Goal: Transaction & Acquisition: Download file/media

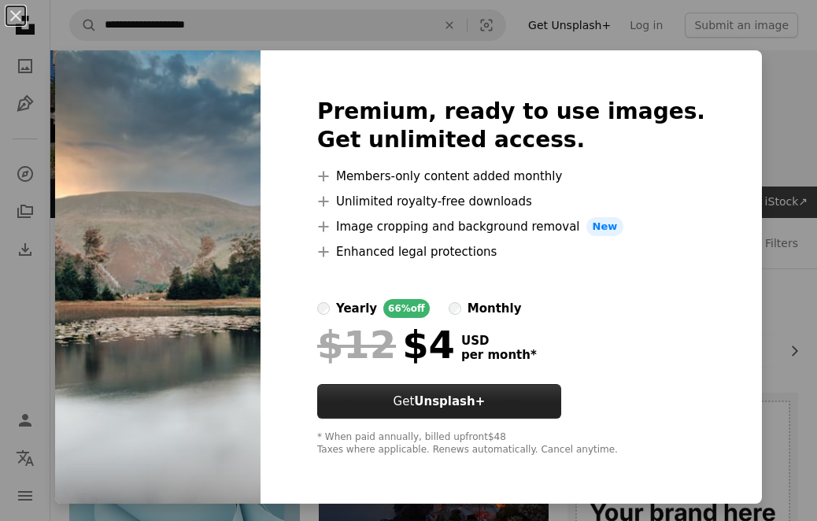
scroll to position [393, 0]
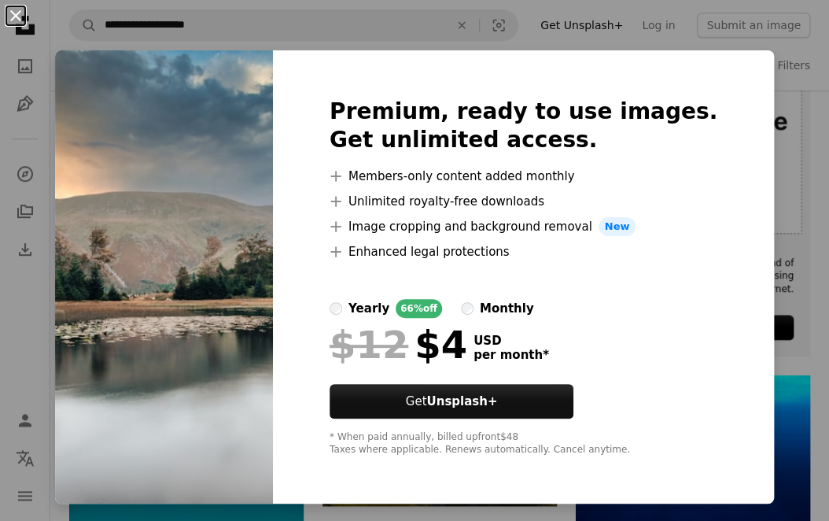
click at [13, 13] on button "An X shape" at bounding box center [15, 15] width 19 height 19
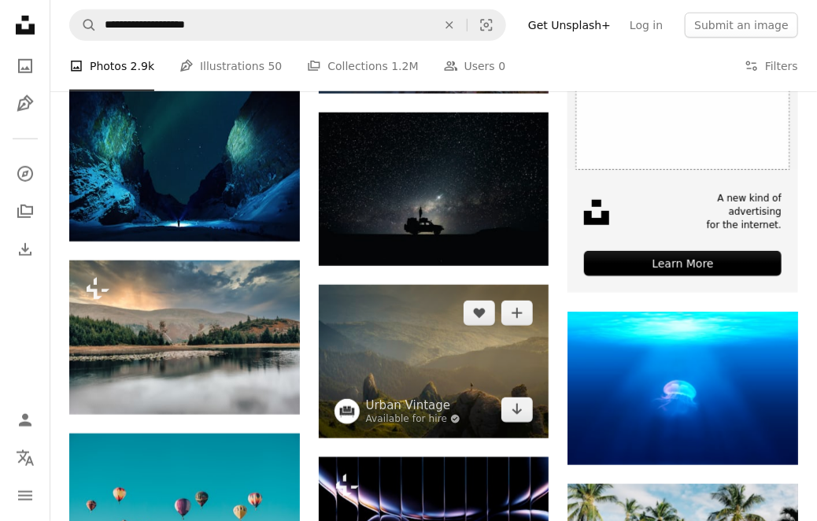
scroll to position [551, 0]
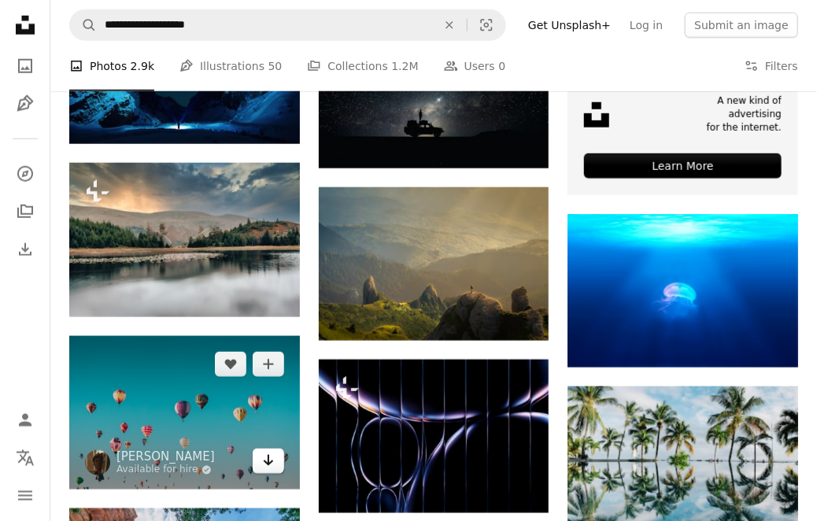
click at [267, 462] on icon "Arrow pointing down" at bounding box center [268, 460] width 13 height 19
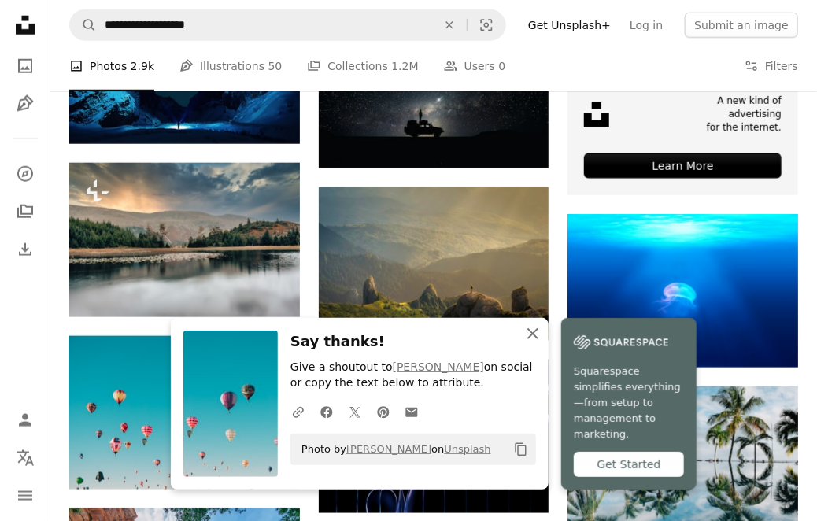
click at [535, 343] on icon "An X shape" at bounding box center [532, 333] width 19 height 19
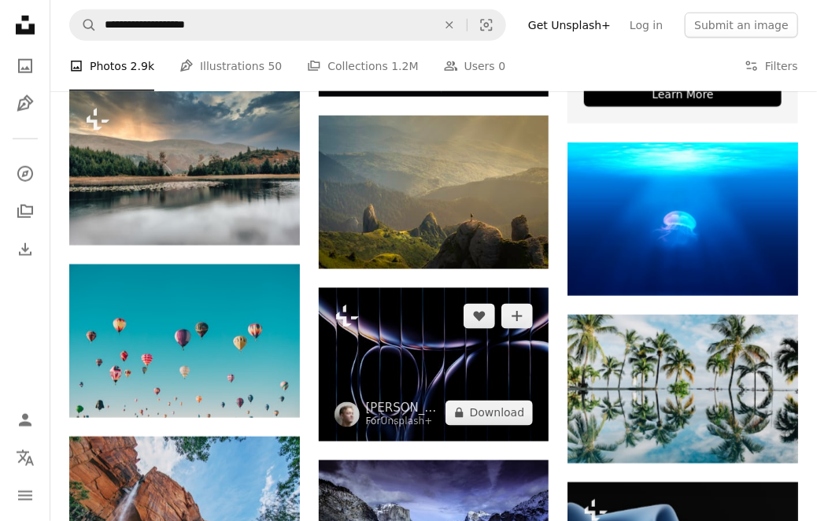
scroll to position [708, 0]
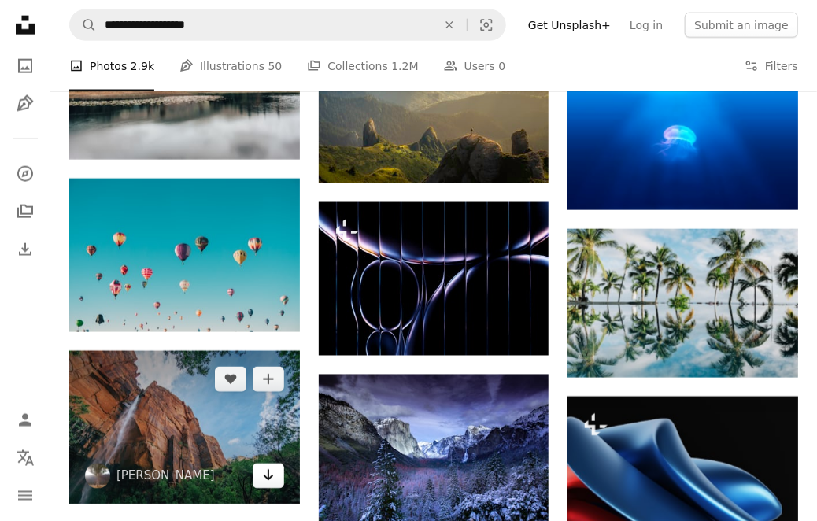
click at [271, 472] on icon "Arrow pointing down" at bounding box center [268, 475] width 13 height 19
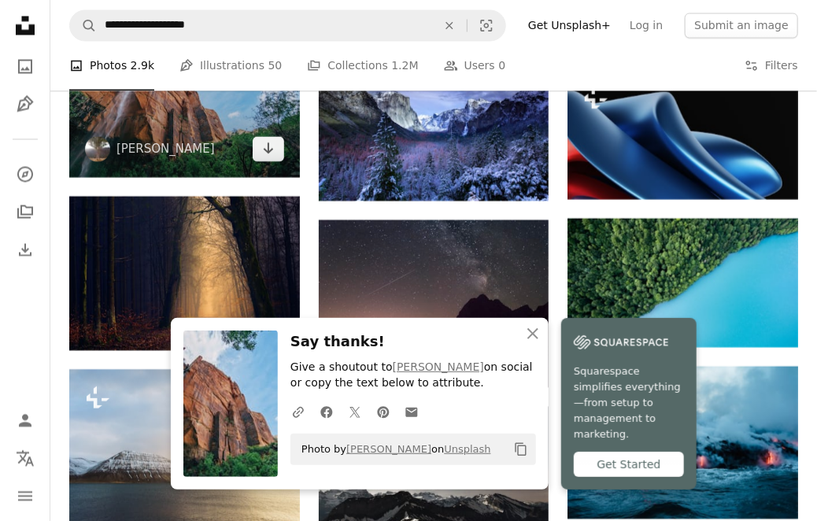
scroll to position [1102, 0]
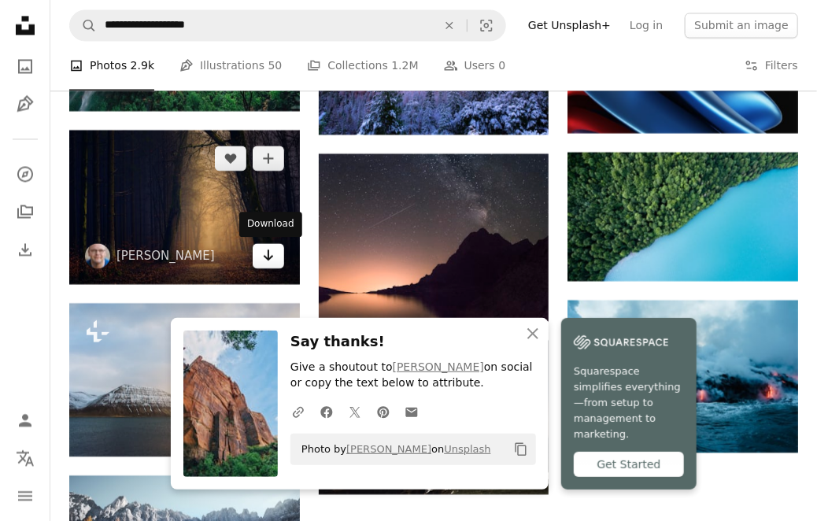
click at [268, 262] on icon "Arrow pointing down" at bounding box center [268, 254] width 13 height 19
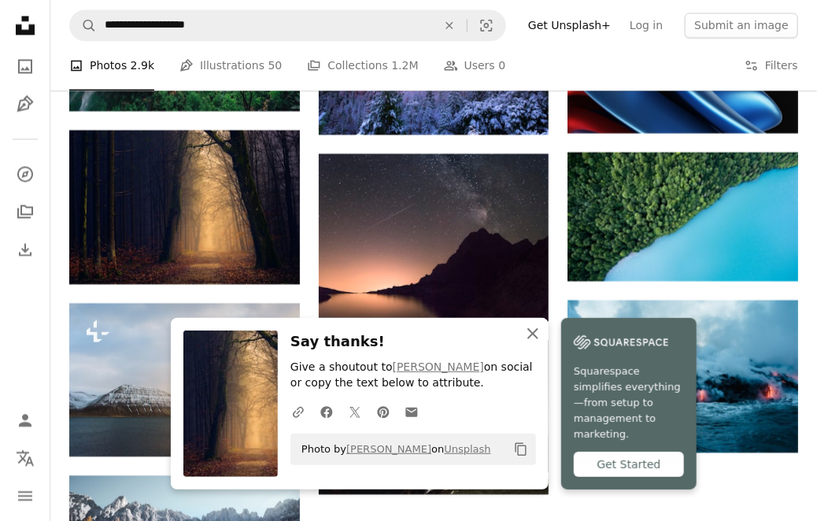
click at [528, 343] on icon "An X shape" at bounding box center [532, 333] width 19 height 19
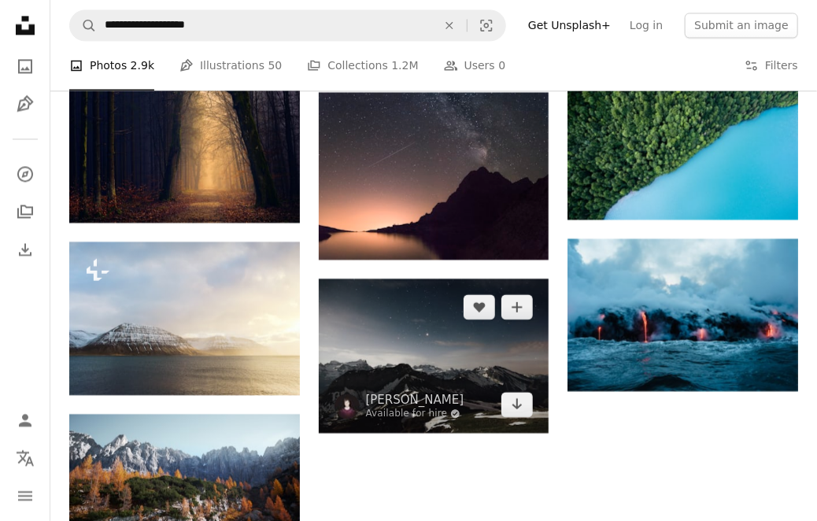
scroll to position [1180, 0]
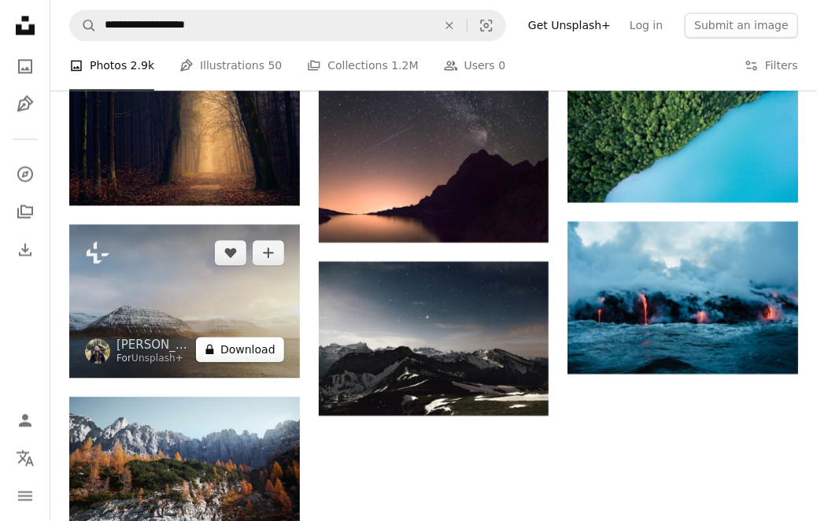
click at [261, 353] on button "A lock Download" at bounding box center [240, 349] width 88 height 25
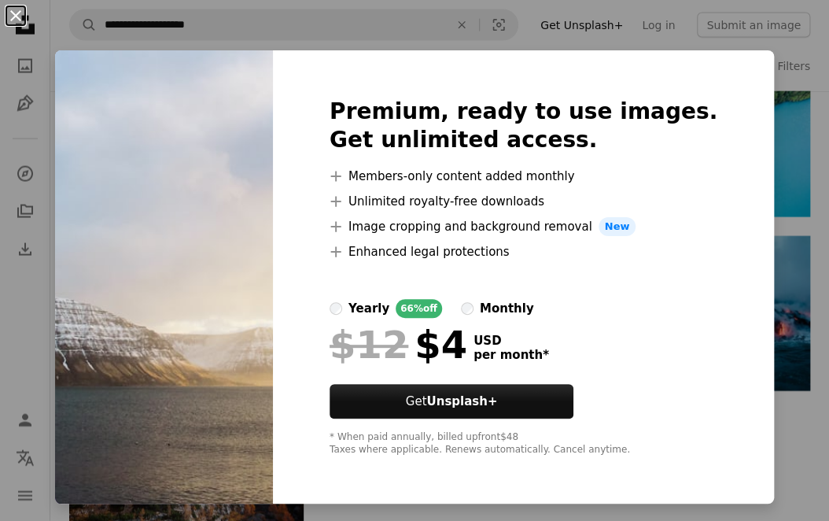
click at [16, 17] on button "An X shape" at bounding box center [15, 15] width 19 height 19
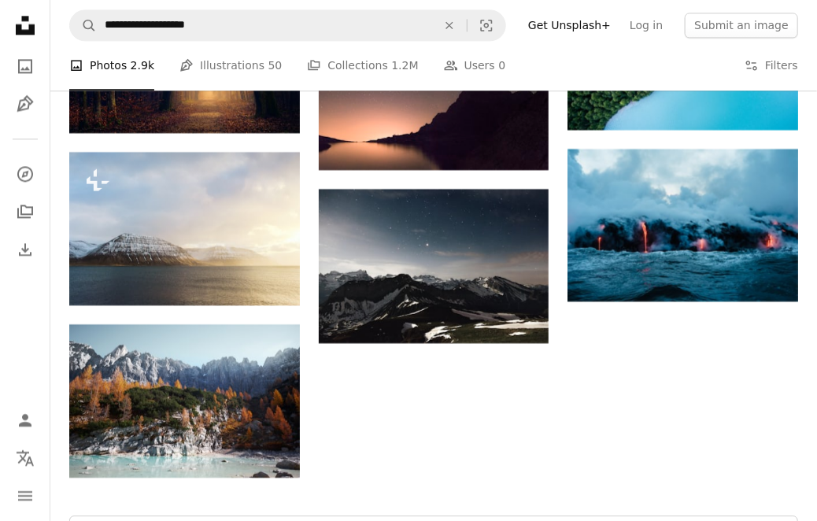
scroll to position [1338, 0]
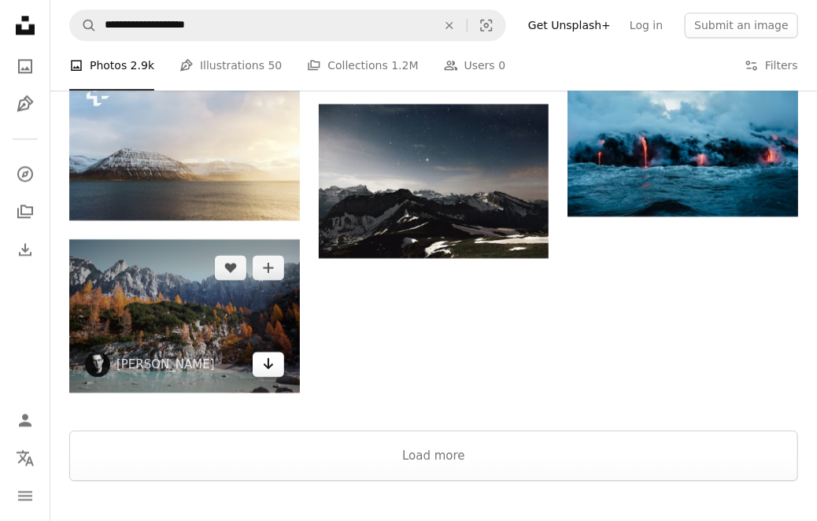
click at [268, 366] on icon "Download" at bounding box center [268, 363] width 10 height 11
